Goal: Navigation & Orientation: Find specific page/section

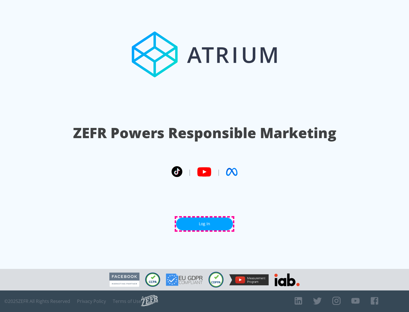
click at [204, 224] on link "Log In" at bounding box center [204, 224] width 57 height 13
